Goal: Go to known website: Access a specific website the user already knows

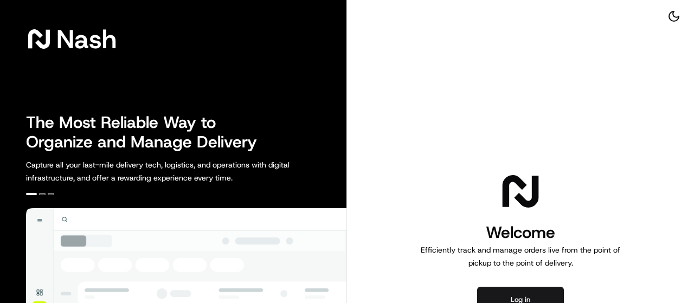
drag, startPoint x: 529, startPoint y: 296, endPoint x: 533, endPoint y: 258, distance: 38.1
click at [529, 296] on button "Log in" at bounding box center [520, 300] width 87 height 26
